Goal: Information Seeking & Learning: Check status

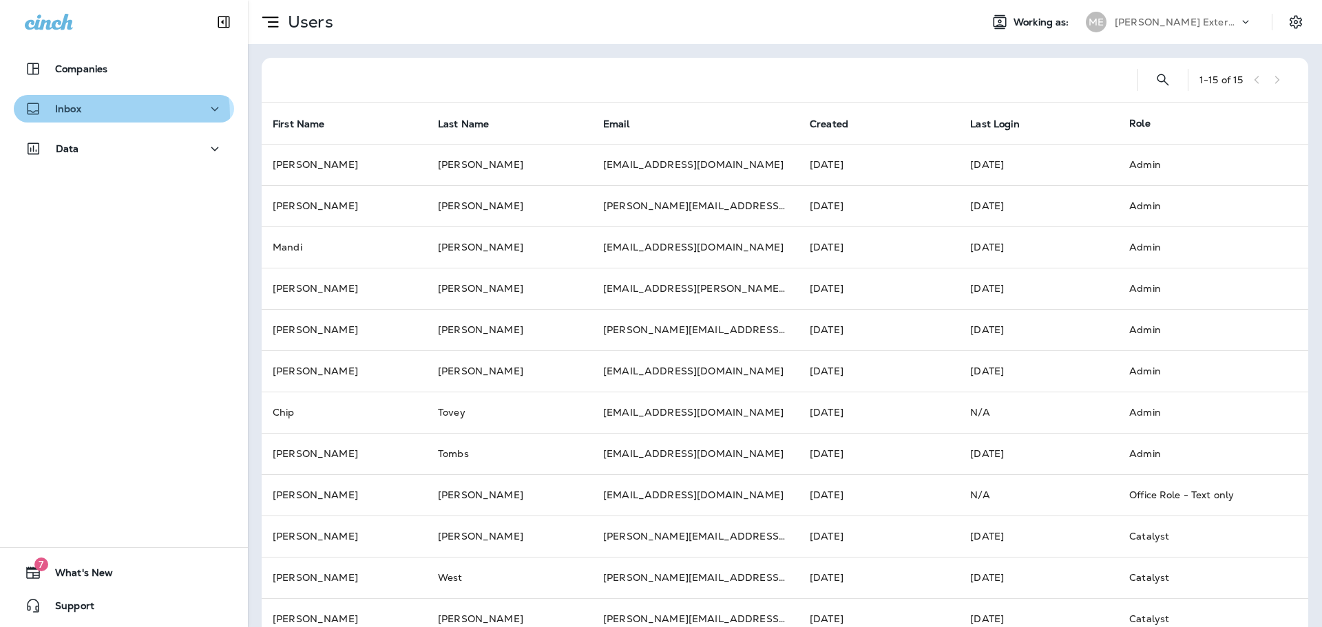
drag, startPoint x: 101, startPoint y: 120, endPoint x: 99, endPoint y: 112, distance: 8.4
click at [97, 116] on div "Inbox" at bounding box center [124, 109] width 198 height 17
click at [107, 104] on div "Inbox" at bounding box center [124, 109] width 198 height 17
click at [107, 118] on button "Inbox" at bounding box center [124, 109] width 220 height 28
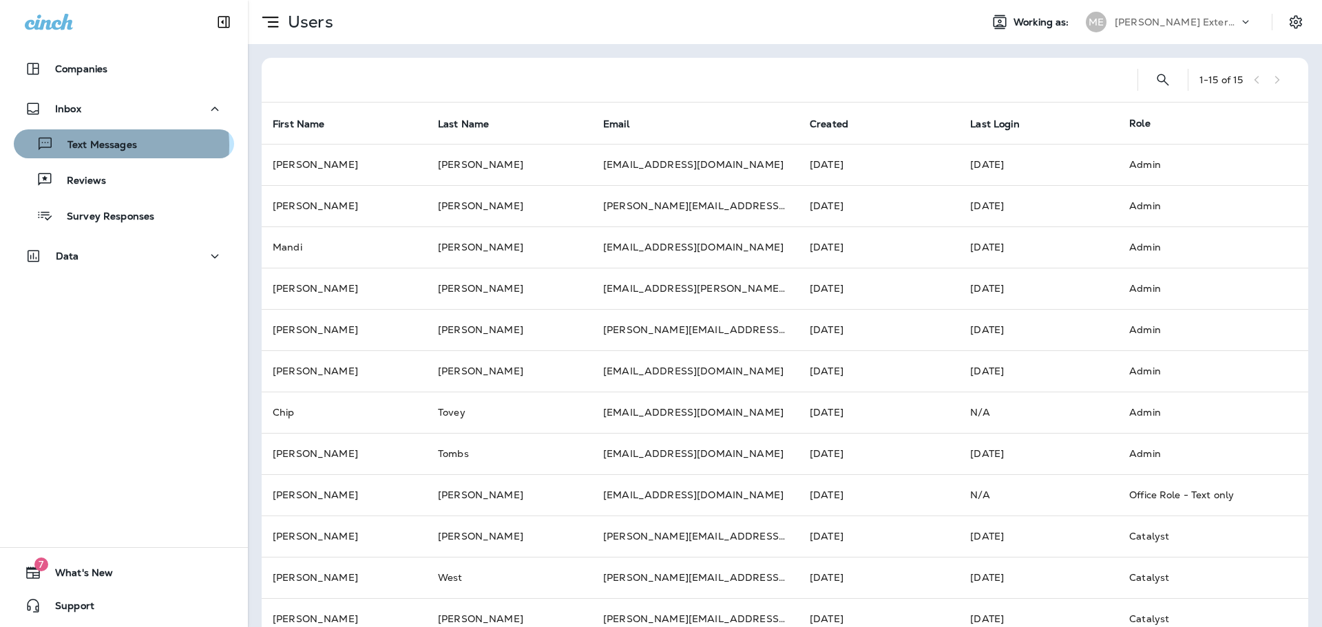
click at [106, 145] on p "Text Messages" at bounding box center [95, 145] width 83 height 13
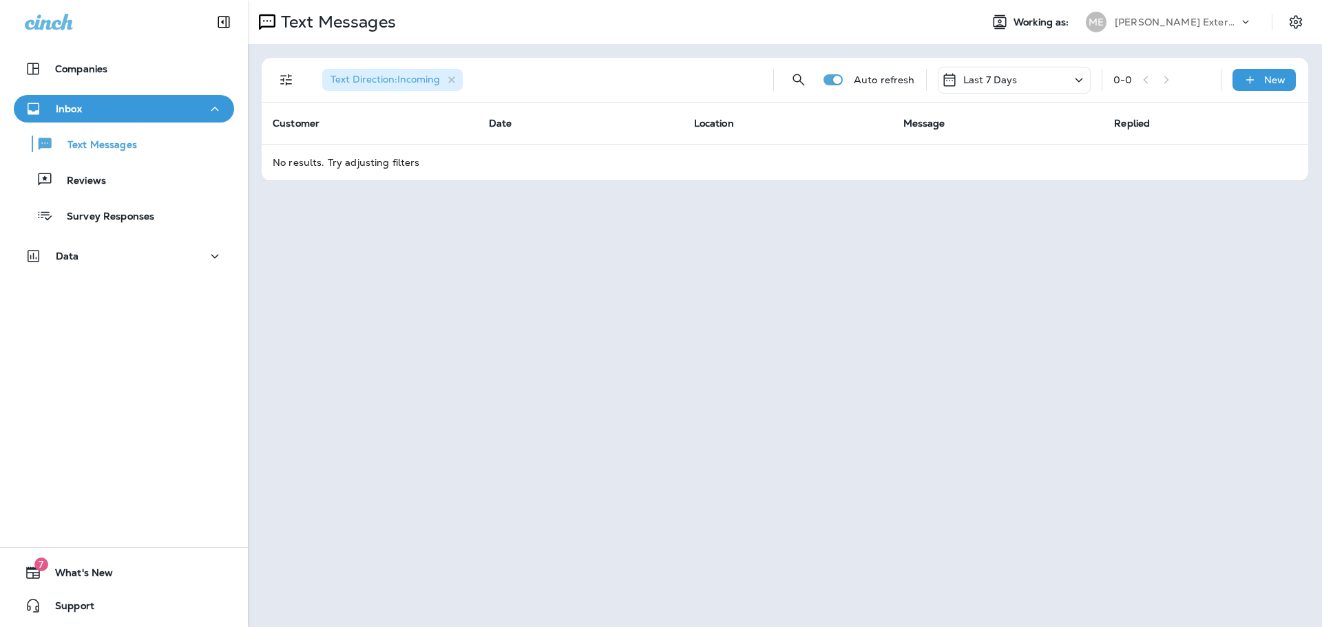
click at [1051, 77] on div "Last 7 Days" at bounding box center [1014, 80] width 153 height 27
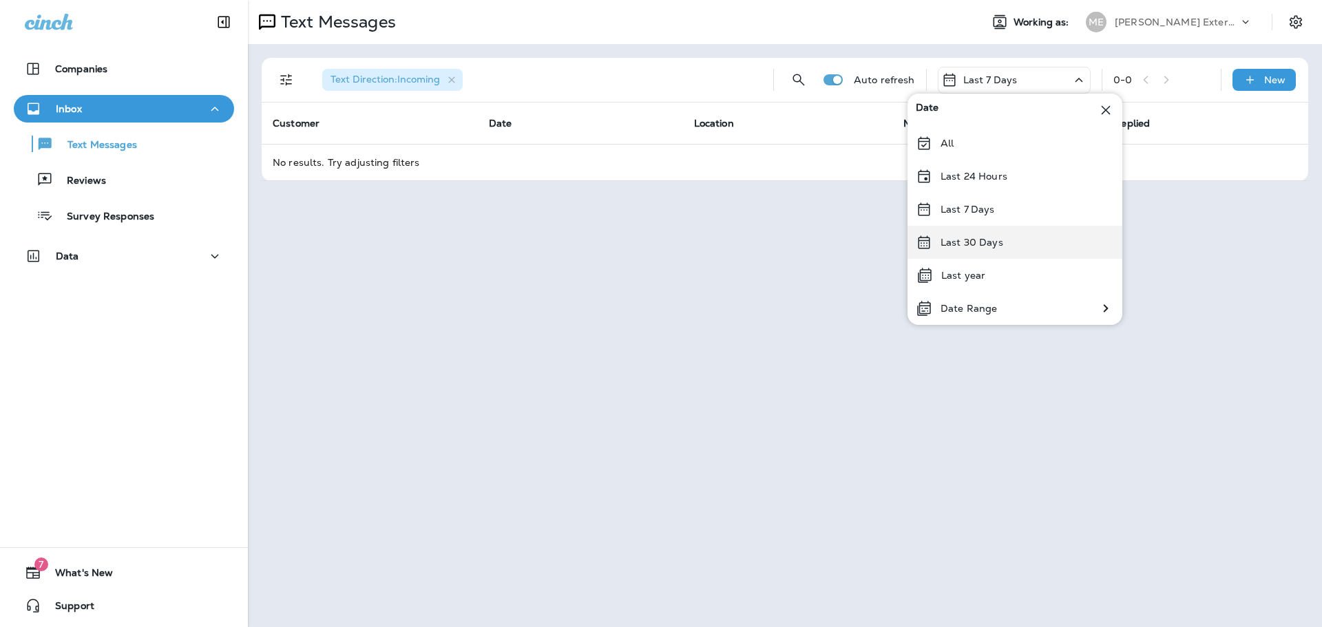
click at [990, 251] on div "Last 30 Days" at bounding box center [1014, 242] width 215 height 33
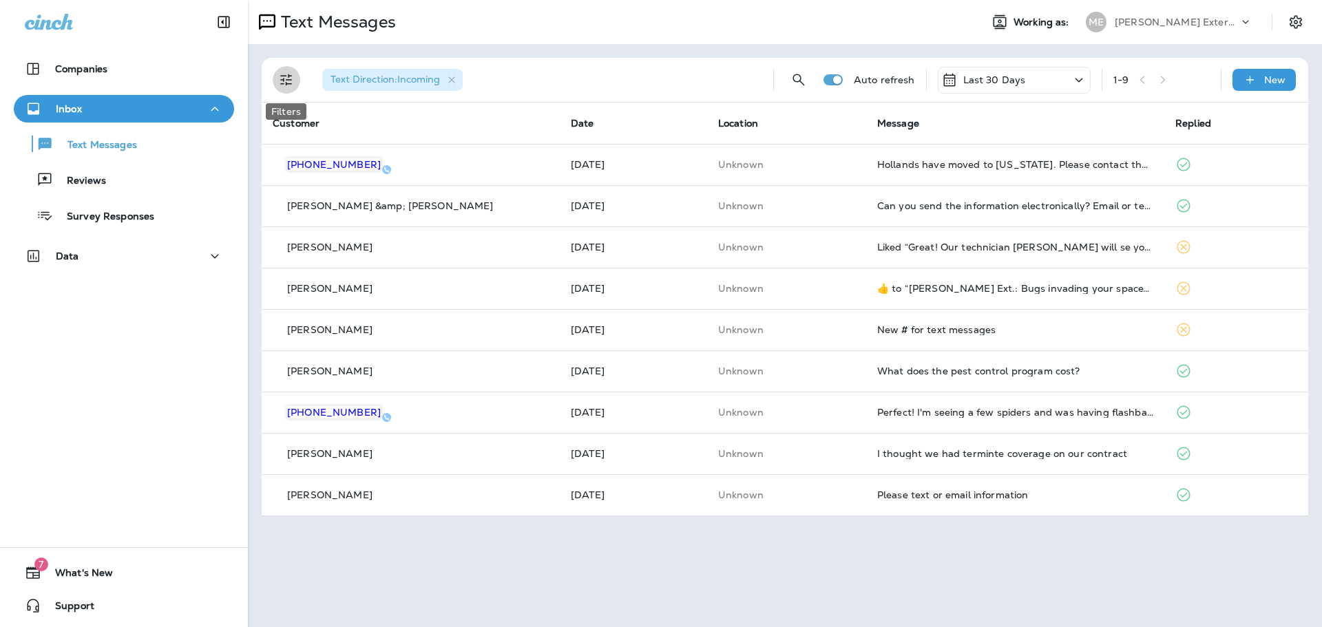
click at [280, 82] on icon "Filters" at bounding box center [286, 80] width 17 height 17
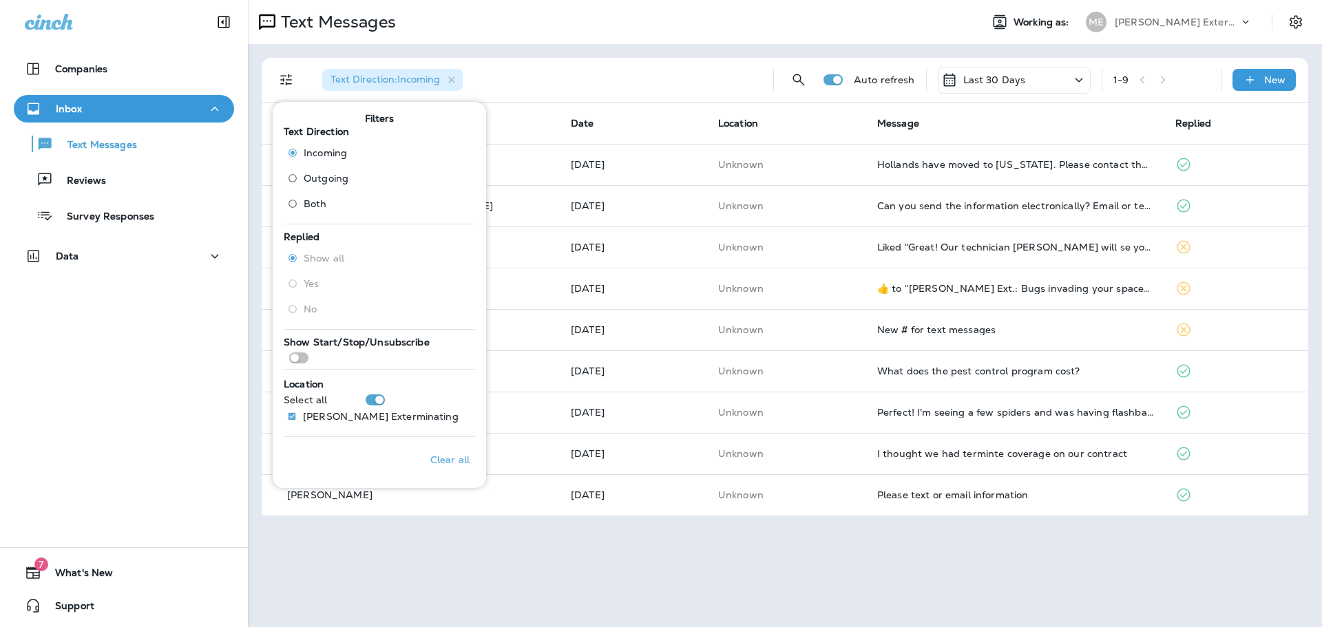
click at [332, 180] on span "Outgoing" at bounding box center [326, 178] width 45 height 11
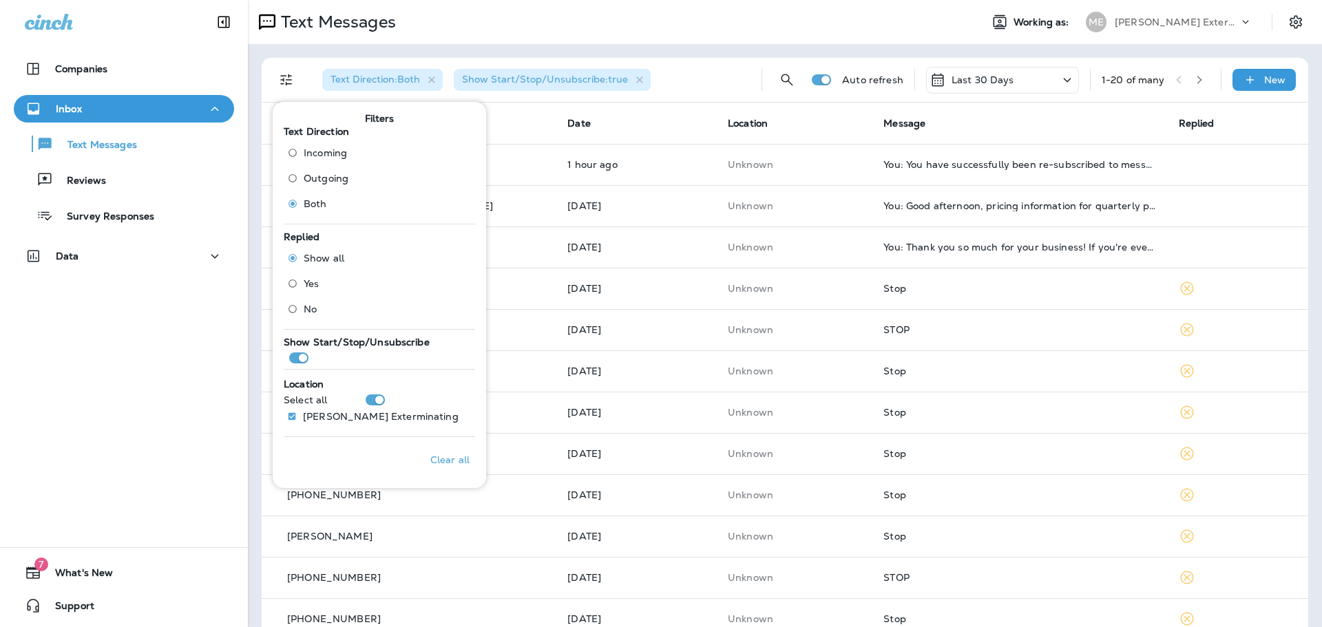
click at [998, 72] on div "Last 30 Days" at bounding box center [971, 80] width 85 height 17
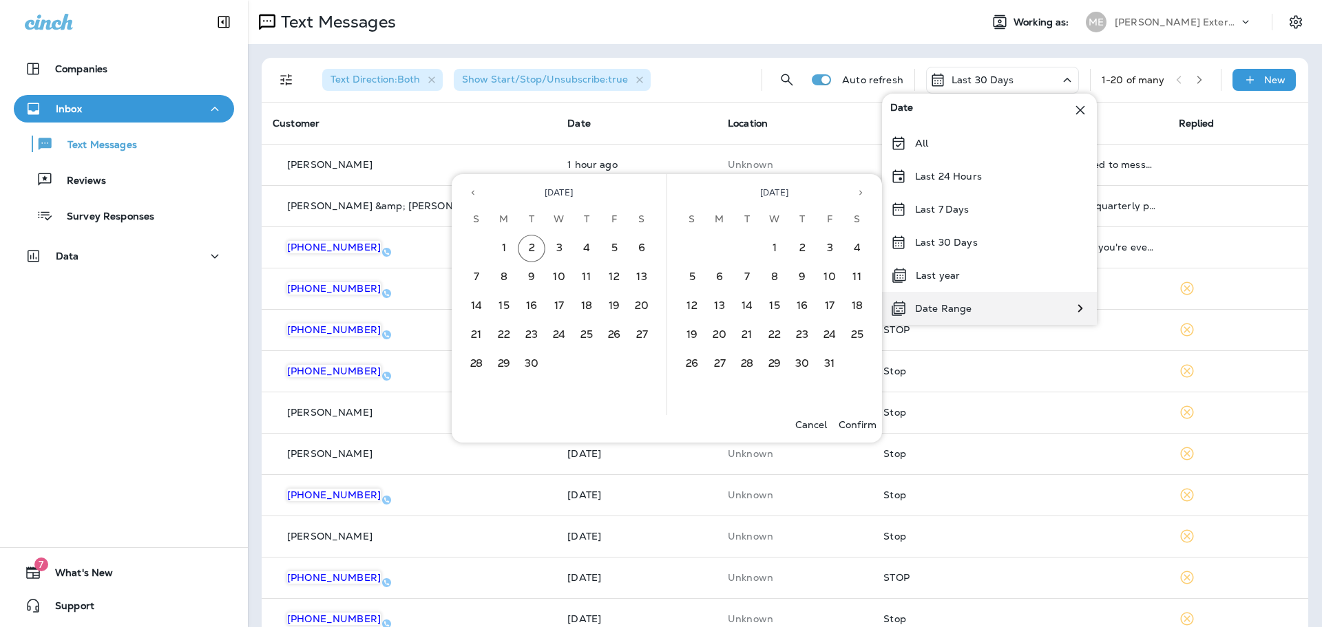
click at [934, 304] on p "Date Range" at bounding box center [943, 308] width 56 height 11
click at [478, 200] on button "Previous month" at bounding box center [473, 192] width 21 height 21
click at [535, 253] on button "1" at bounding box center [532, 249] width 28 height 28
